Goal: Information Seeking & Learning: Compare options

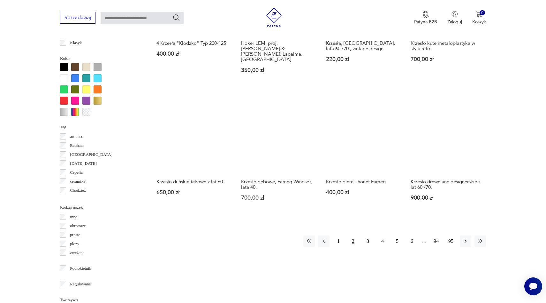
scroll to position [584, 0]
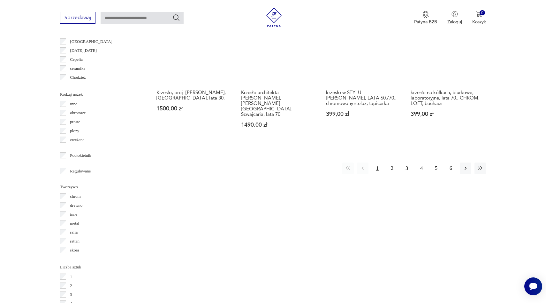
scroll to position [696, 0]
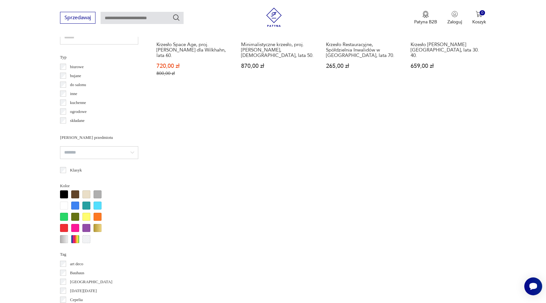
scroll to position [456, 0]
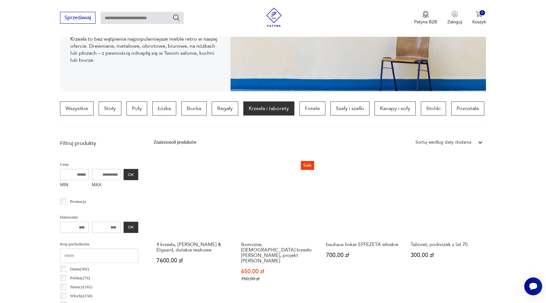
scroll to position [122, 0]
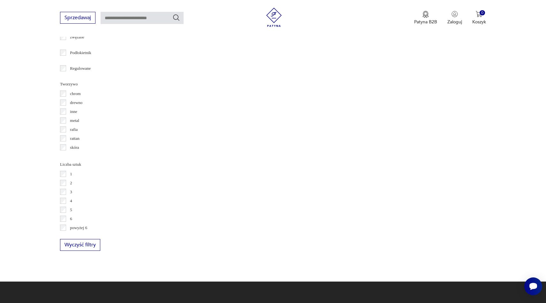
scroll to position [811, 0]
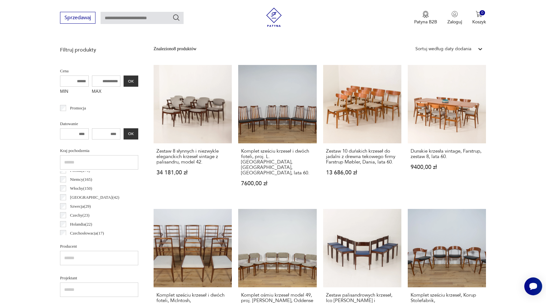
scroll to position [21, 0]
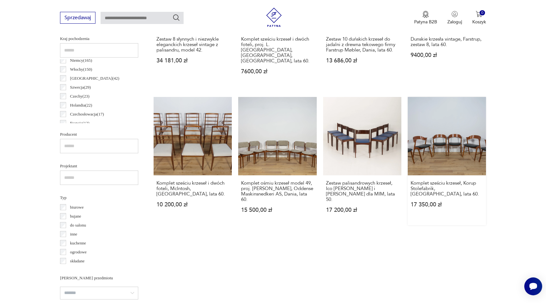
click at [445, 142] on link "Komplet sześciu krzeseł, Korup Stolefabrik, Dania, lata 60. 17 350,00 zł" at bounding box center [447, 161] width 78 height 128
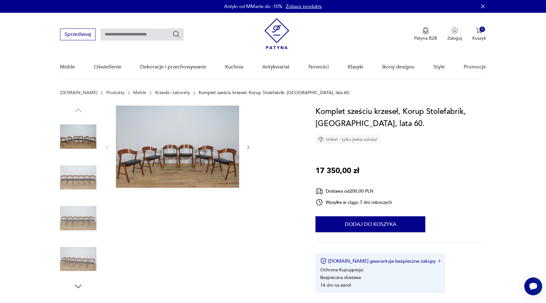
click at [244, 147] on div at bounding box center [177, 146] width 147 height 83
click at [247, 147] on icon "button" at bounding box center [248, 146] width 5 height 5
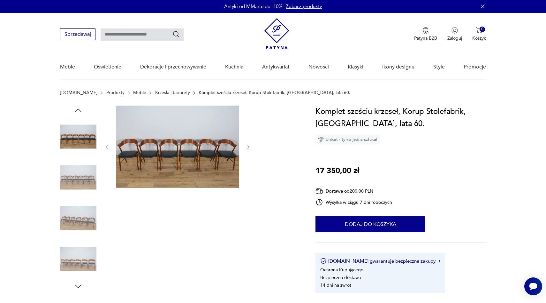
click at [247, 147] on icon "button" at bounding box center [248, 146] width 5 height 5
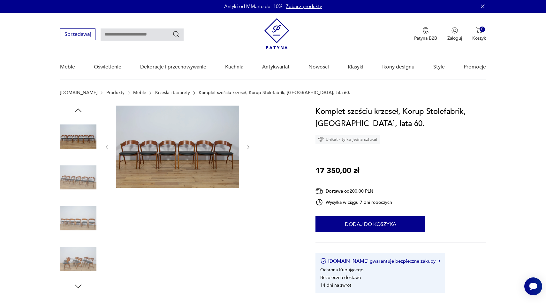
click at [247, 147] on icon "button" at bounding box center [248, 146] width 5 height 5
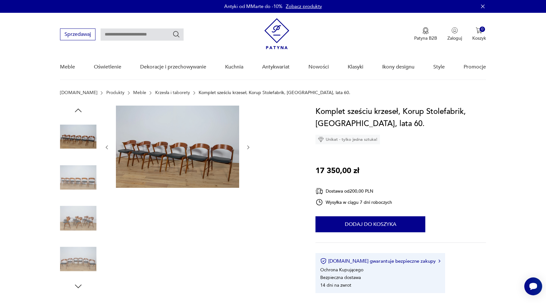
click at [247, 147] on icon "button" at bounding box center [248, 146] width 5 height 5
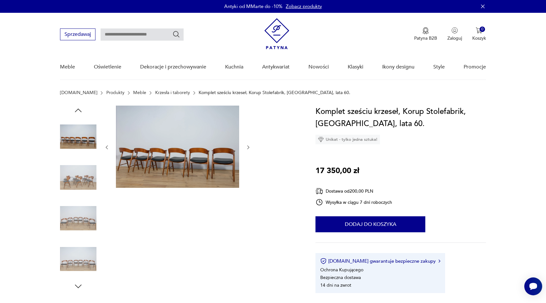
click at [247, 147] on icon "button" at bounding box center [248, 146] width 5 height 5
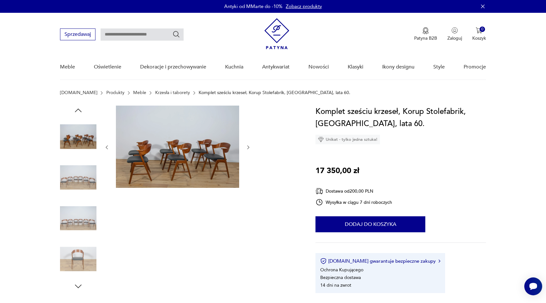
click at [247, 147] on icon "button" at bounding box center [248, 146] width 5 height 5
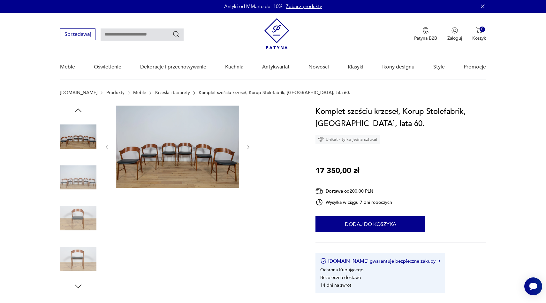
click at [247, 147] on icon "button" at bounding box center [248, 146] width 5 height 5
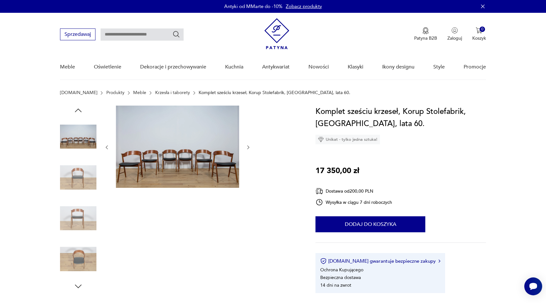
click at [247, 147] on icon "button" at bounding box center [248, 146] width 5 height 5
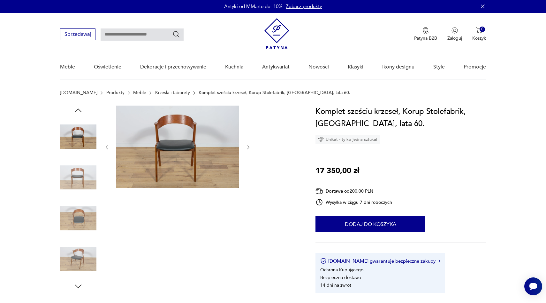
click at [247, 147] on icon "button" at bounding box center [248, 146] width 5 height 5
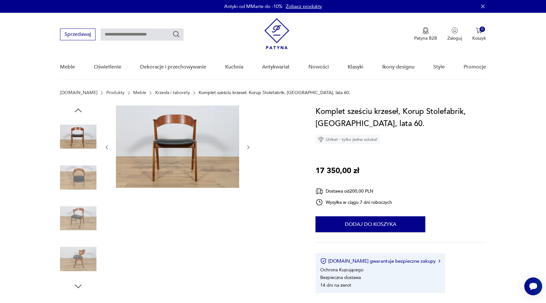
click at [247, 147] on icon "button" at bounding box center [248, 146] width 5 height 5
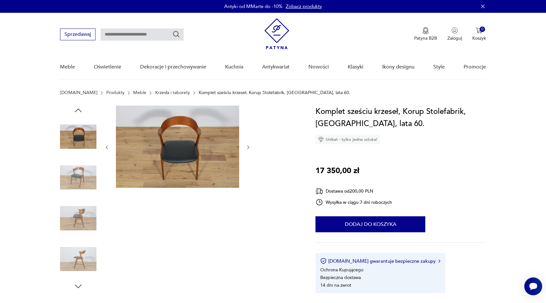
click at [247, 147] on icon "button" at bounding box center [248, 146] width 5 height 5
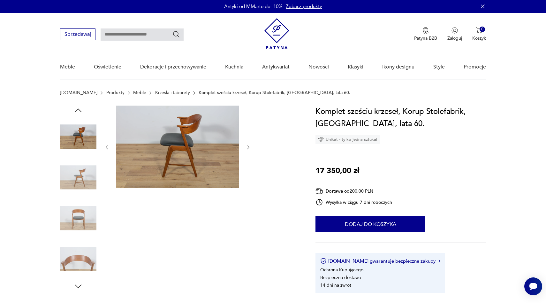
click at [247, 147] on icon "button" at bounding box center [248, 146] width 5 height 5
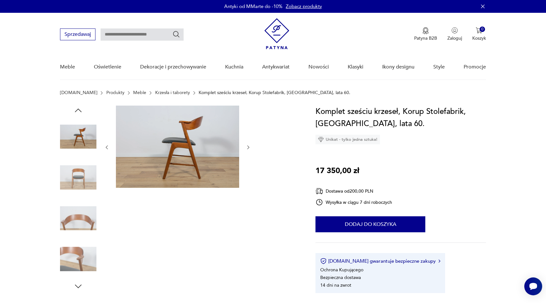
click at [247, 147] on icon "button" at bounding box center [248, 146] width 5 height 5
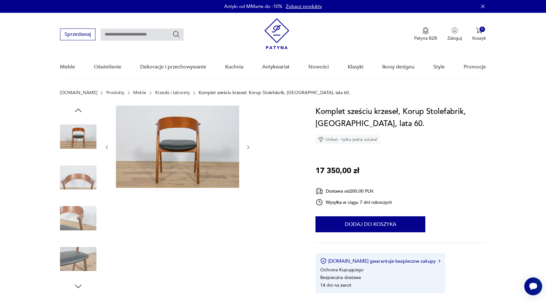
click at [247, 147] on icon "button" at bounding box center [248, 146] width 5 height 5
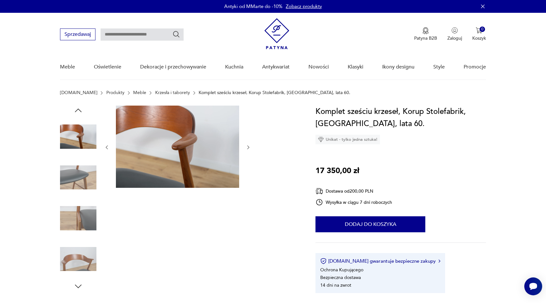
click at [247, 147] on icon "button" at bounding box center [248, 146] width 5 height 5
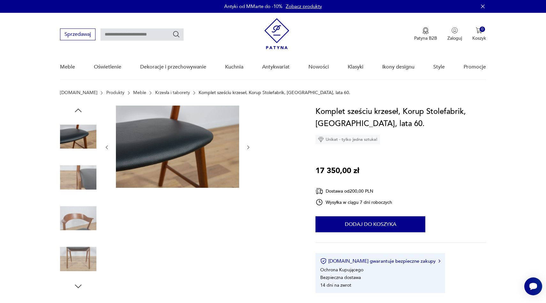
click at [247, 147] on icon "button" at bounding box center [248, 146] width 5 height 5
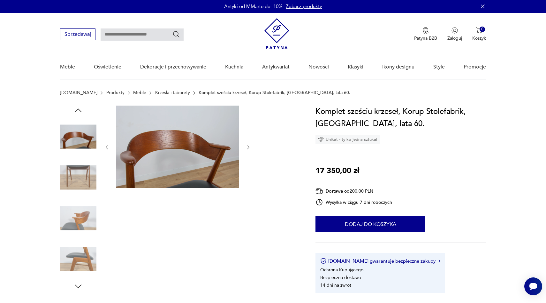
click at [247, 147] on icon "button" at bounding box center [248, 146] width 5 height 5
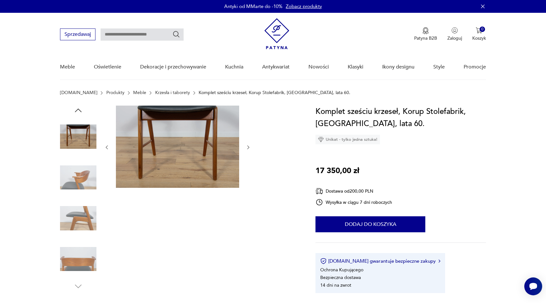
click at [247, 147] on icon "button" at bounding box center [248, 146] width 5 height 5
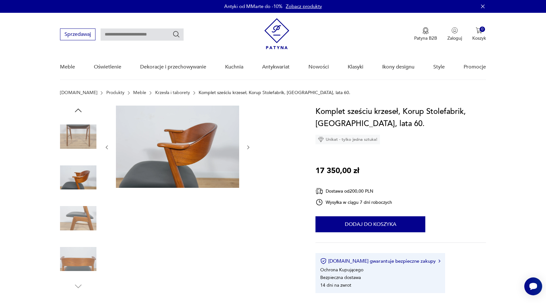
click at [247, 147] on icon "button" at bounding box center [248, 146] width 5 height 5
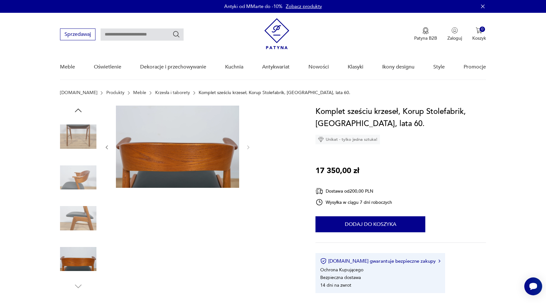
click at [104, 147] on icon "button" at bounding box center [106, 146] width 5 height 5
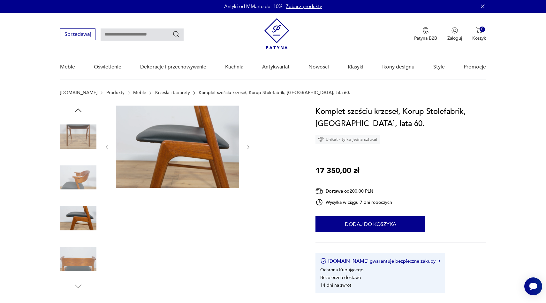
click at [104, 147] on icon "button" at bounding box center [106, 146] width 5 height 5
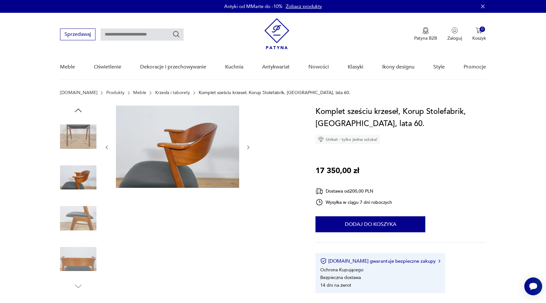
click at [104, 147] on icon "button" at bounding box center [106, 146] width 5 height 5
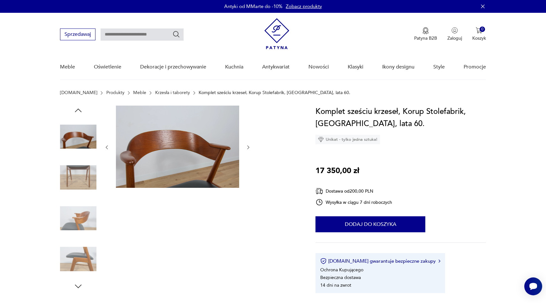
click at [104, 147] on icon "button" at bounding box center [106, 146] width 5 height 5
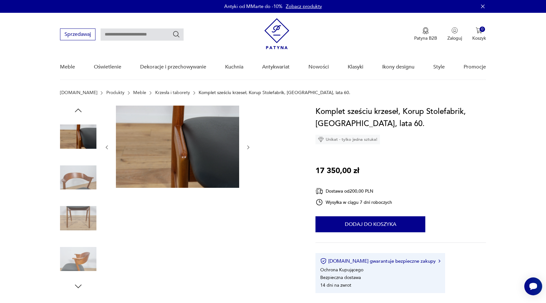
click at [104, 147] on icon "button" at bounding box center [106, 146] width 5 height 5
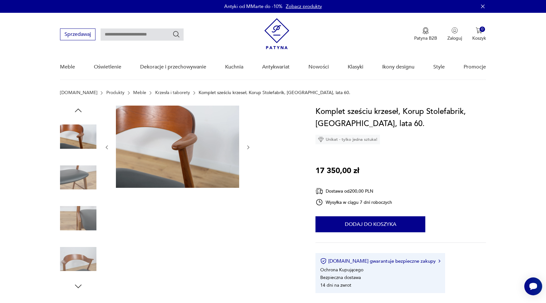
click at [104, 147] on icon "button" at bounding box center [106, 146] width 5 height 5
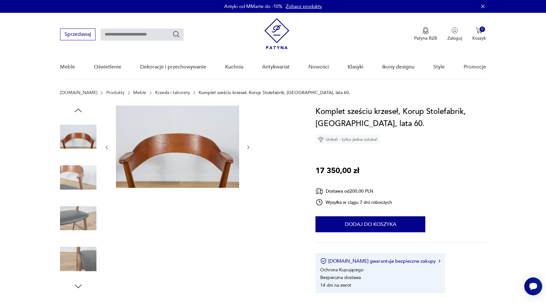
click at [104, 147] on icon "button" at bounding box center [106, 146] width 5 height 5
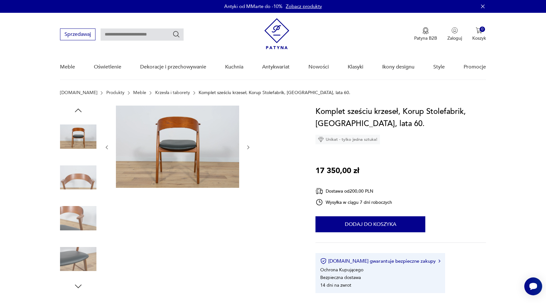
click at [104, 147] on icon "button" at bounding box center [106, 146] width 5 height 5
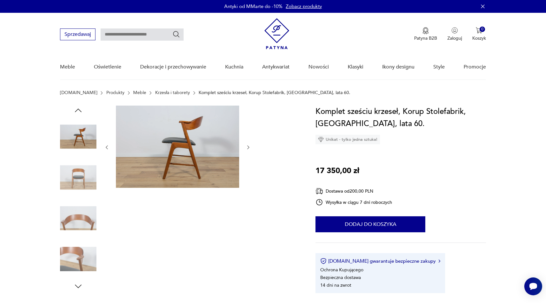
click at [104, 147] on icon "button" at bounding box center [106, 146] width 5 height 5
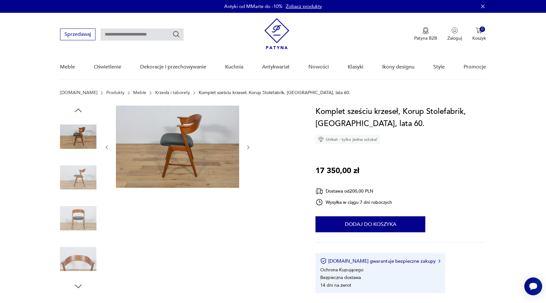
click at [104, 147] on icon "button" at bounding box center [106, 146] width 5 height 5
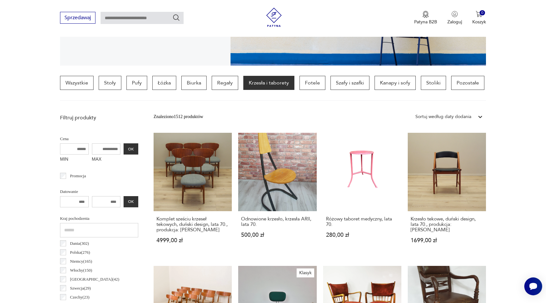
scroll to position [150, 0]
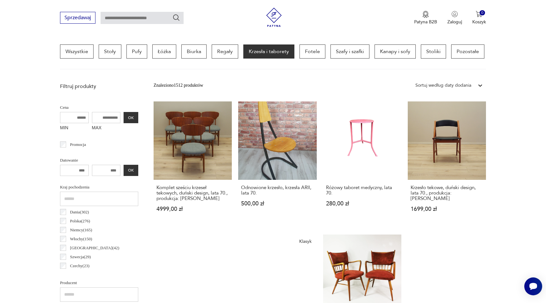
scroll to position [168, 0]
